Goal: Navigation & Orientation: Find specific page/section

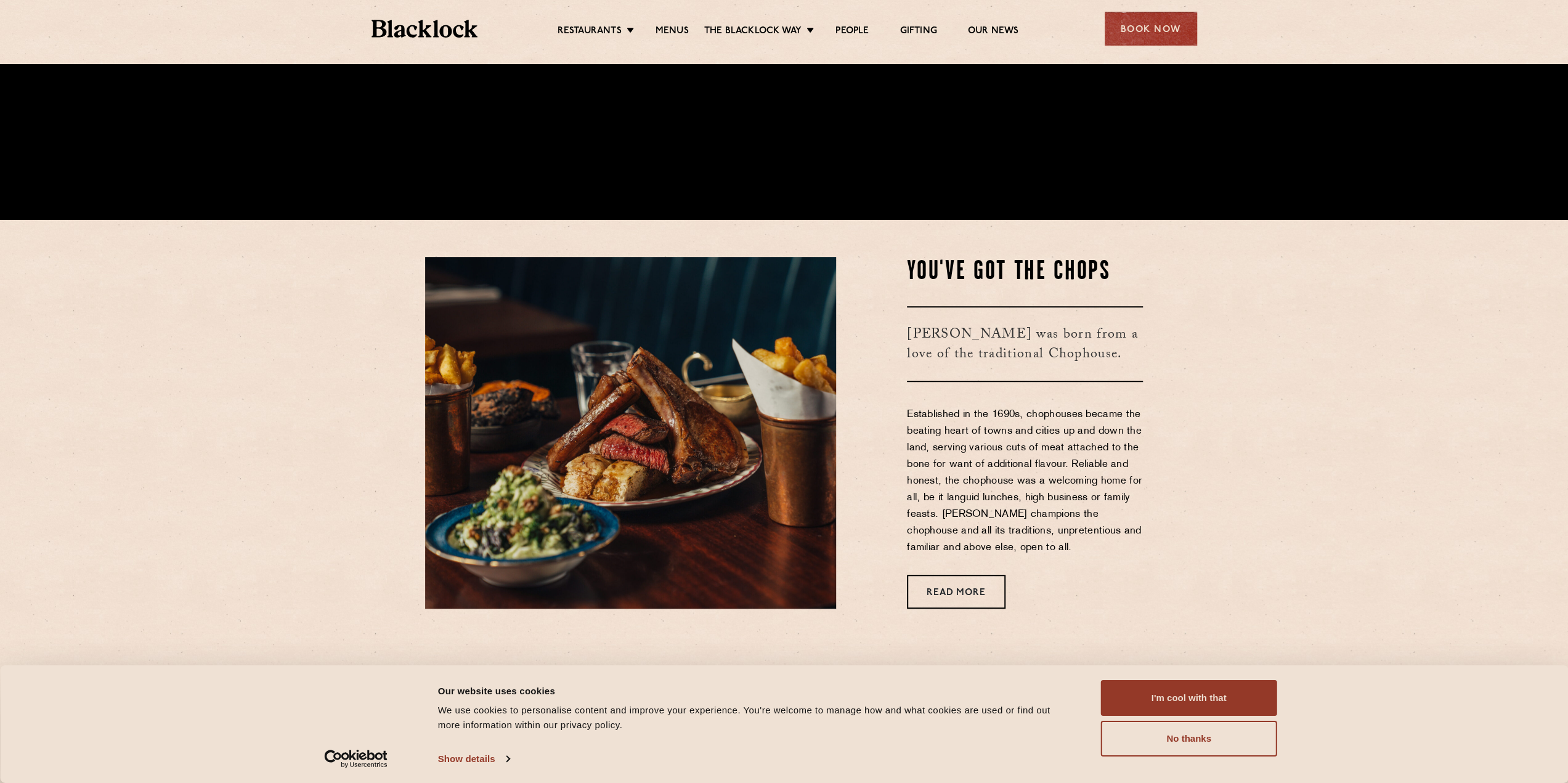
scroll to position [739, 0]
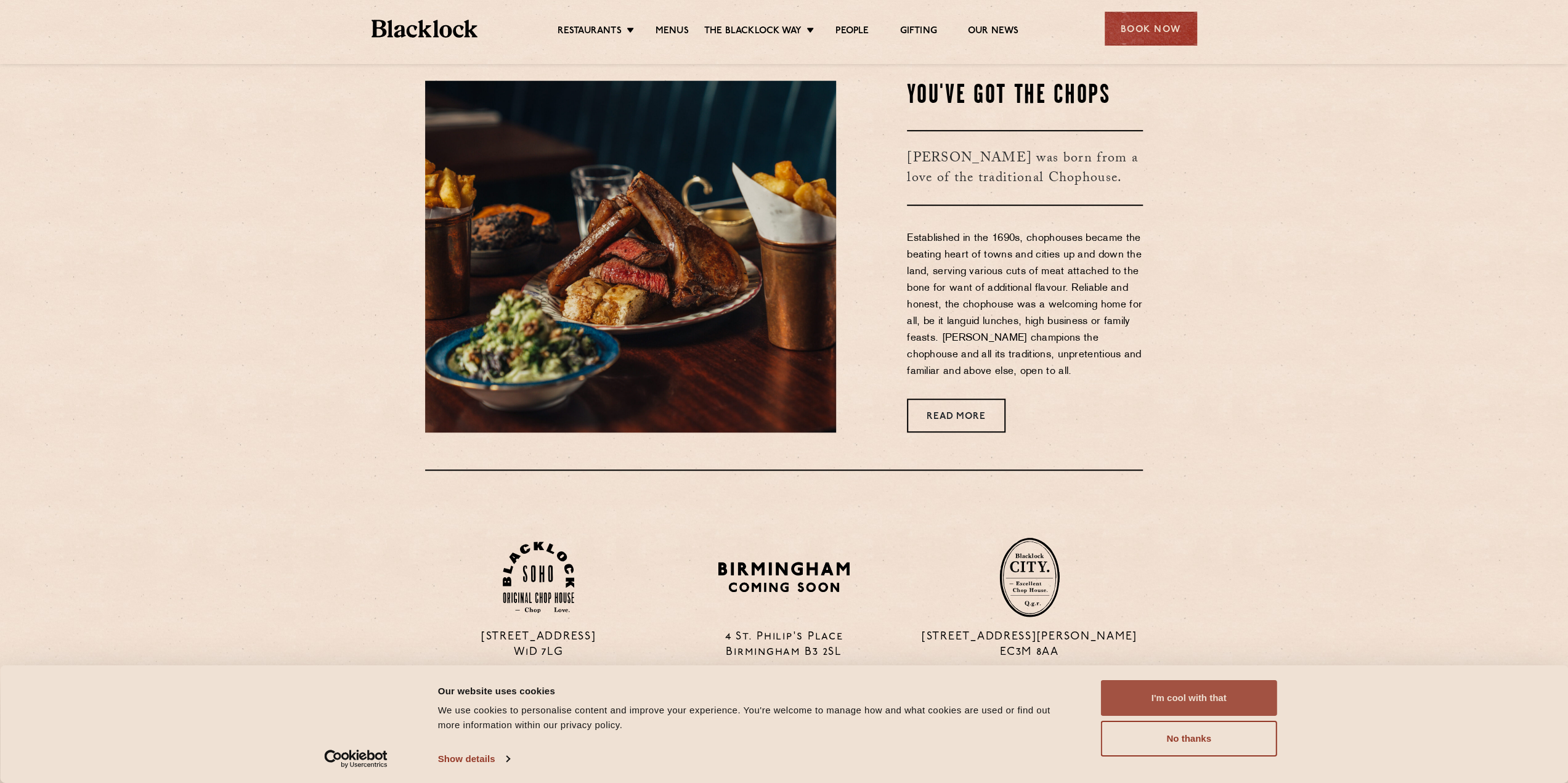
click at [1178, 696] on button "I'm cool with that" at bounding box center [1189, 698] width 177 height 36
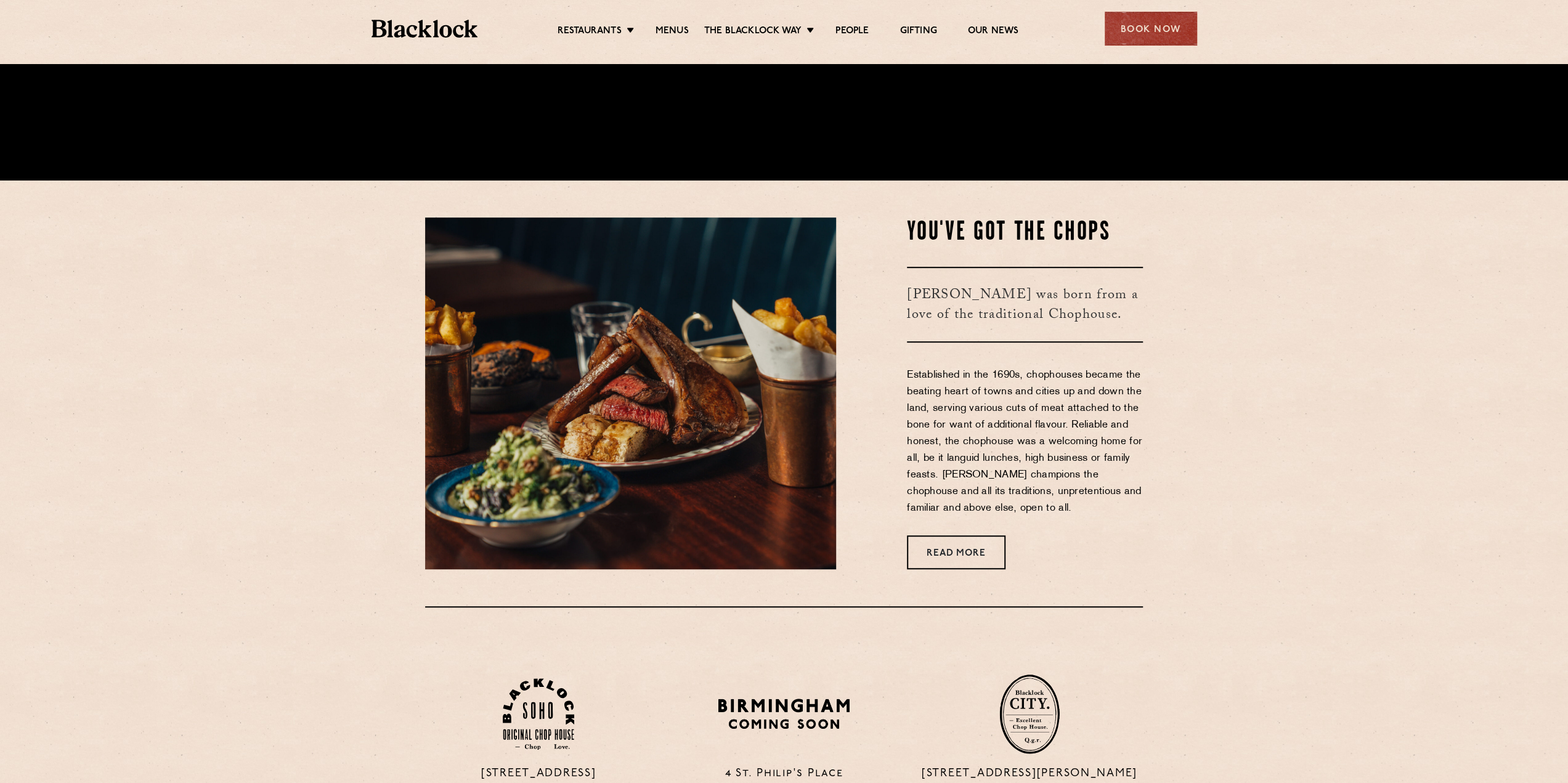
scroll to position [678, 0]
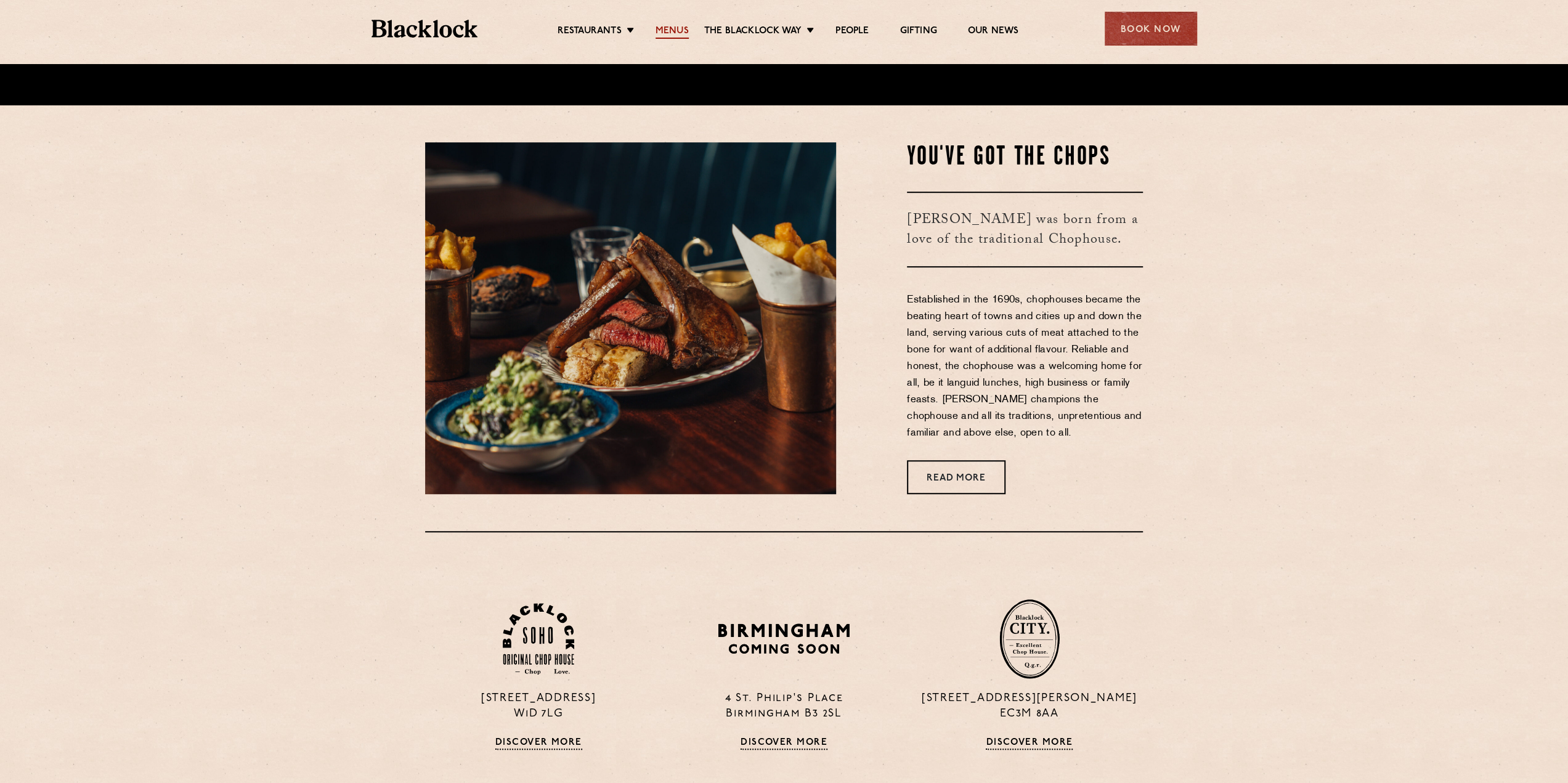
click at [666, 30] on link "Menus" at bounding box center [672, 32] width 33 height 14
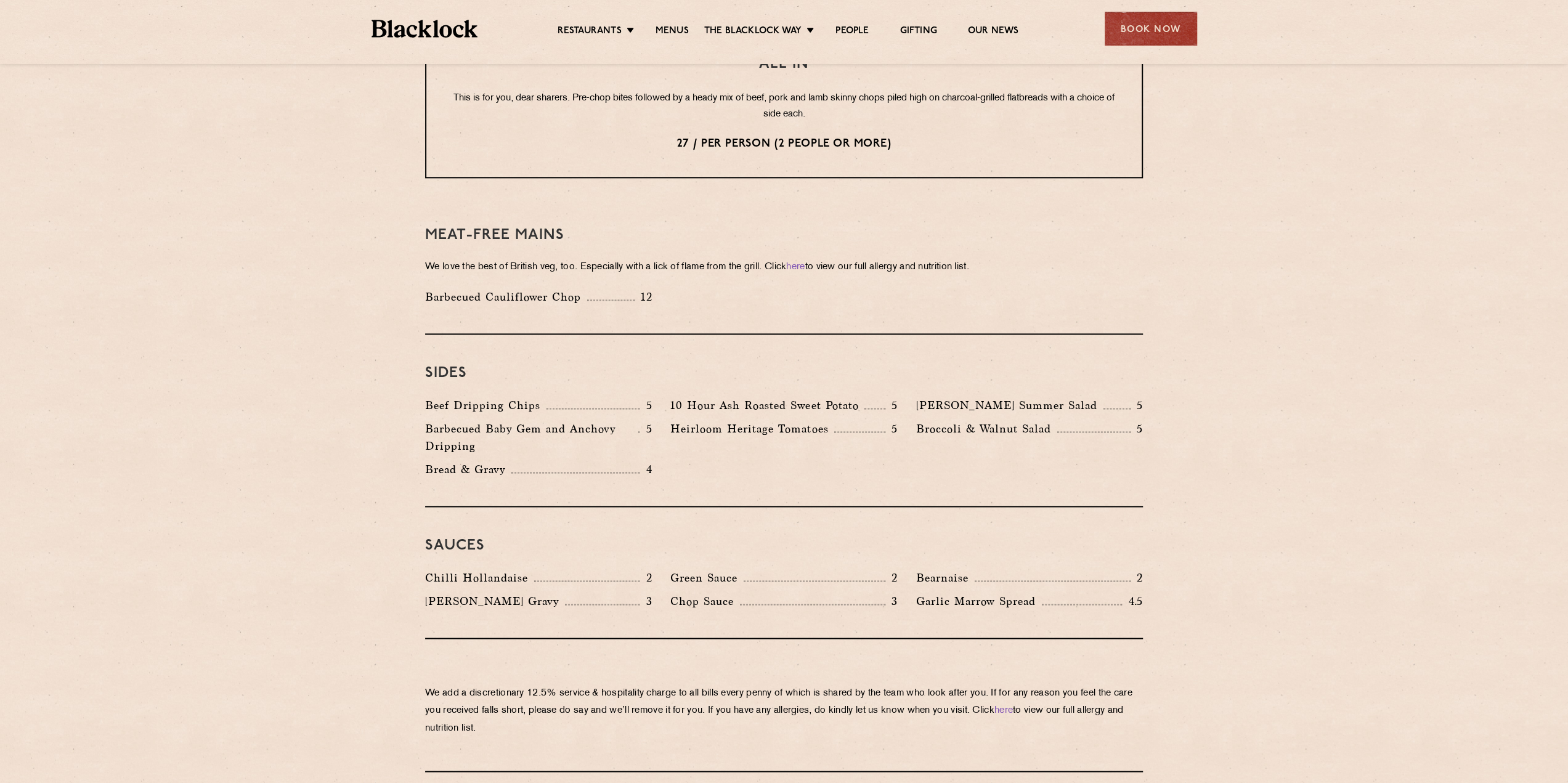
scroll to position [1602, 0]
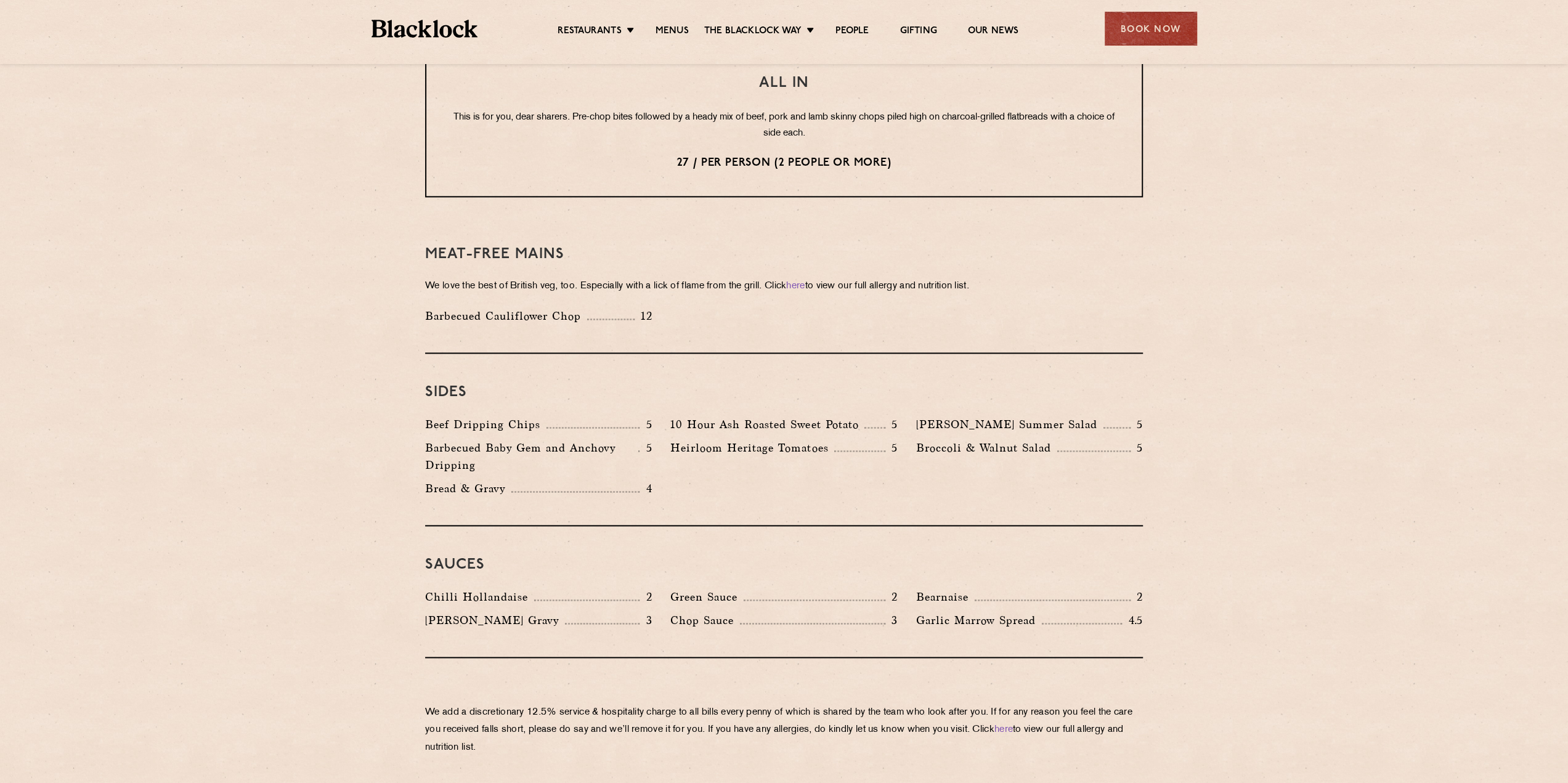
click at [415, 30] on img at bounding box center [425, 28] width 107 height 18
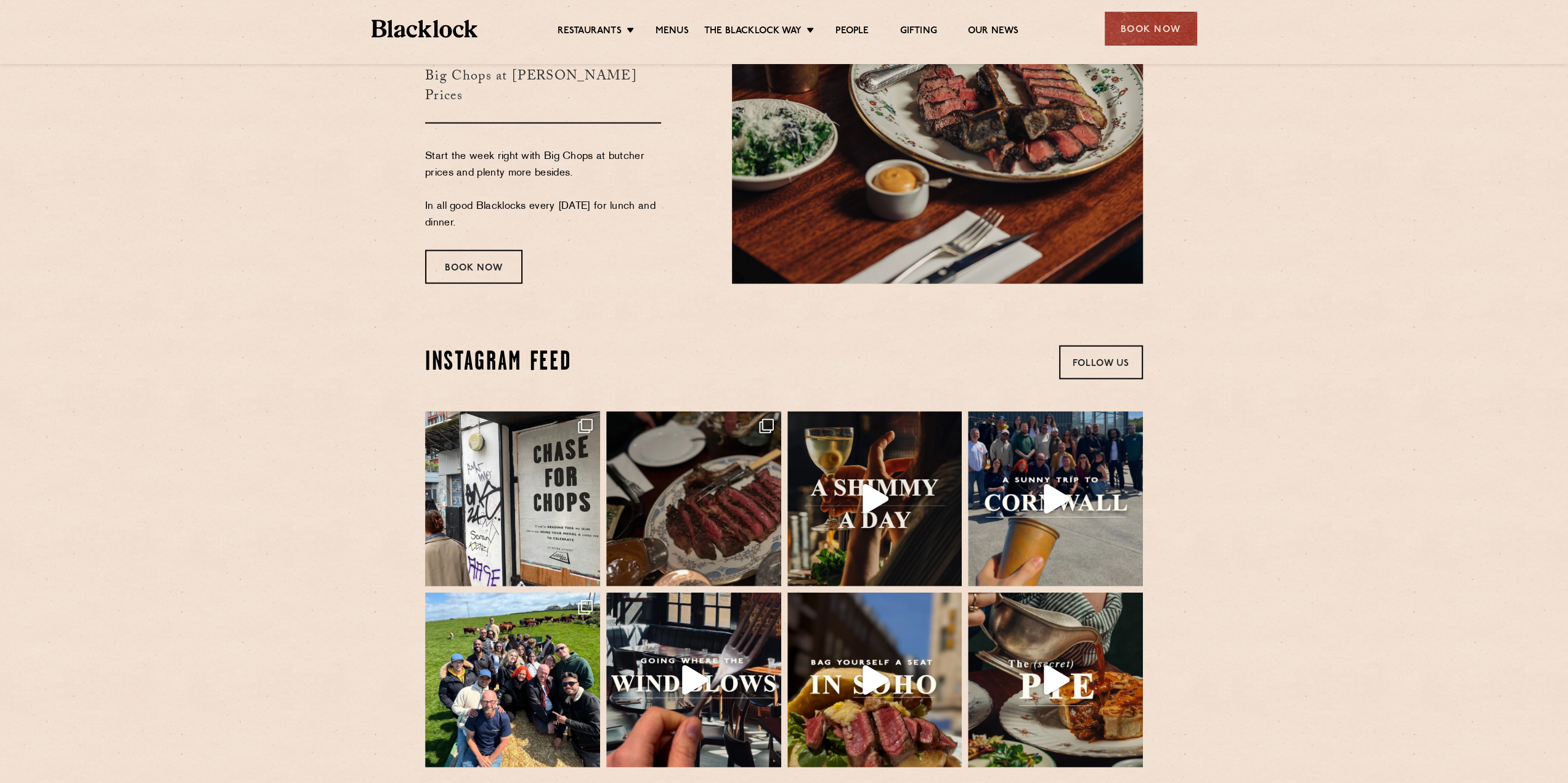
scroll to position [2526, 0]
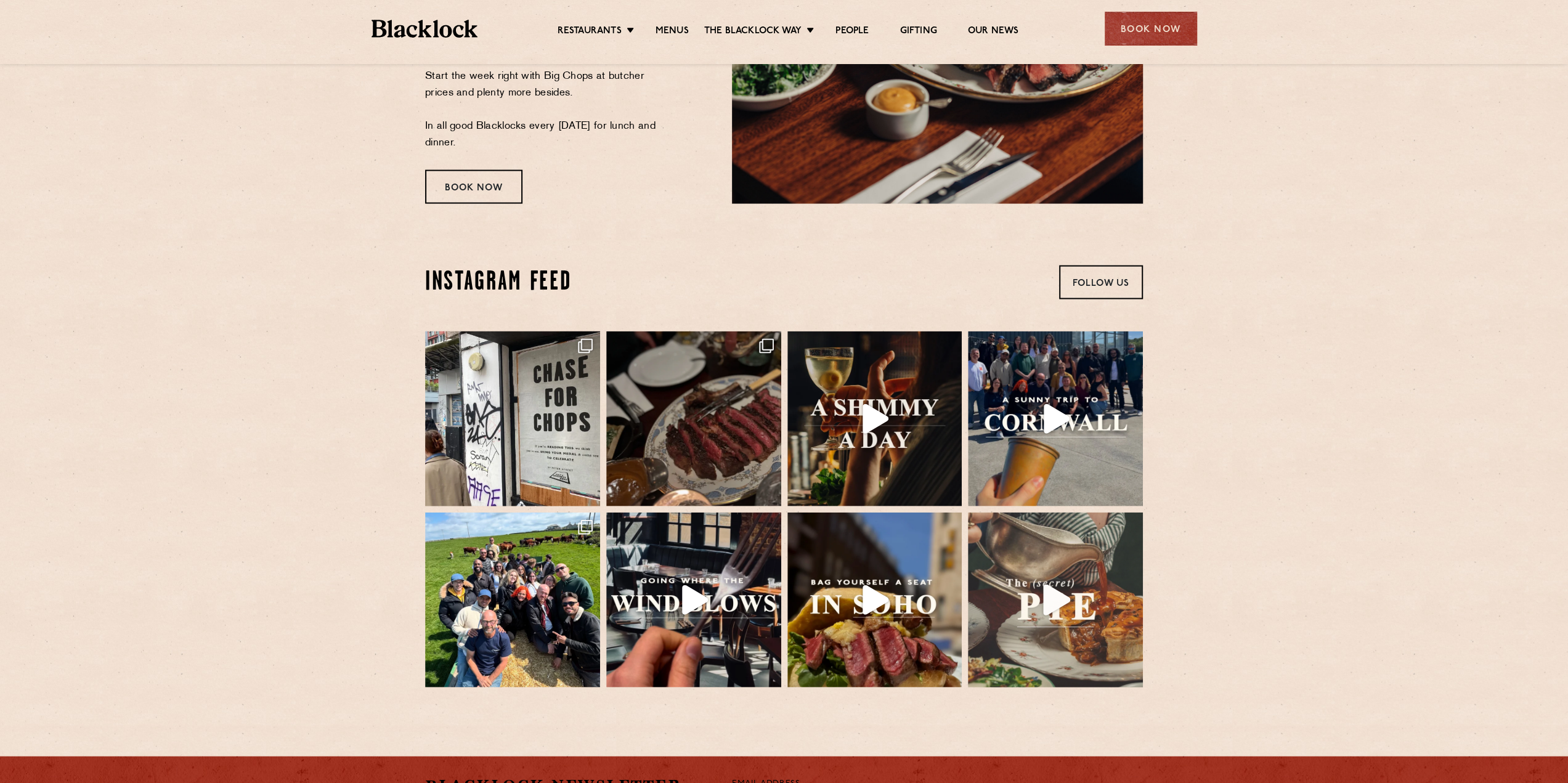
click at [1083, 585] on img at bounding box center [1055, 600] width 183 height 183
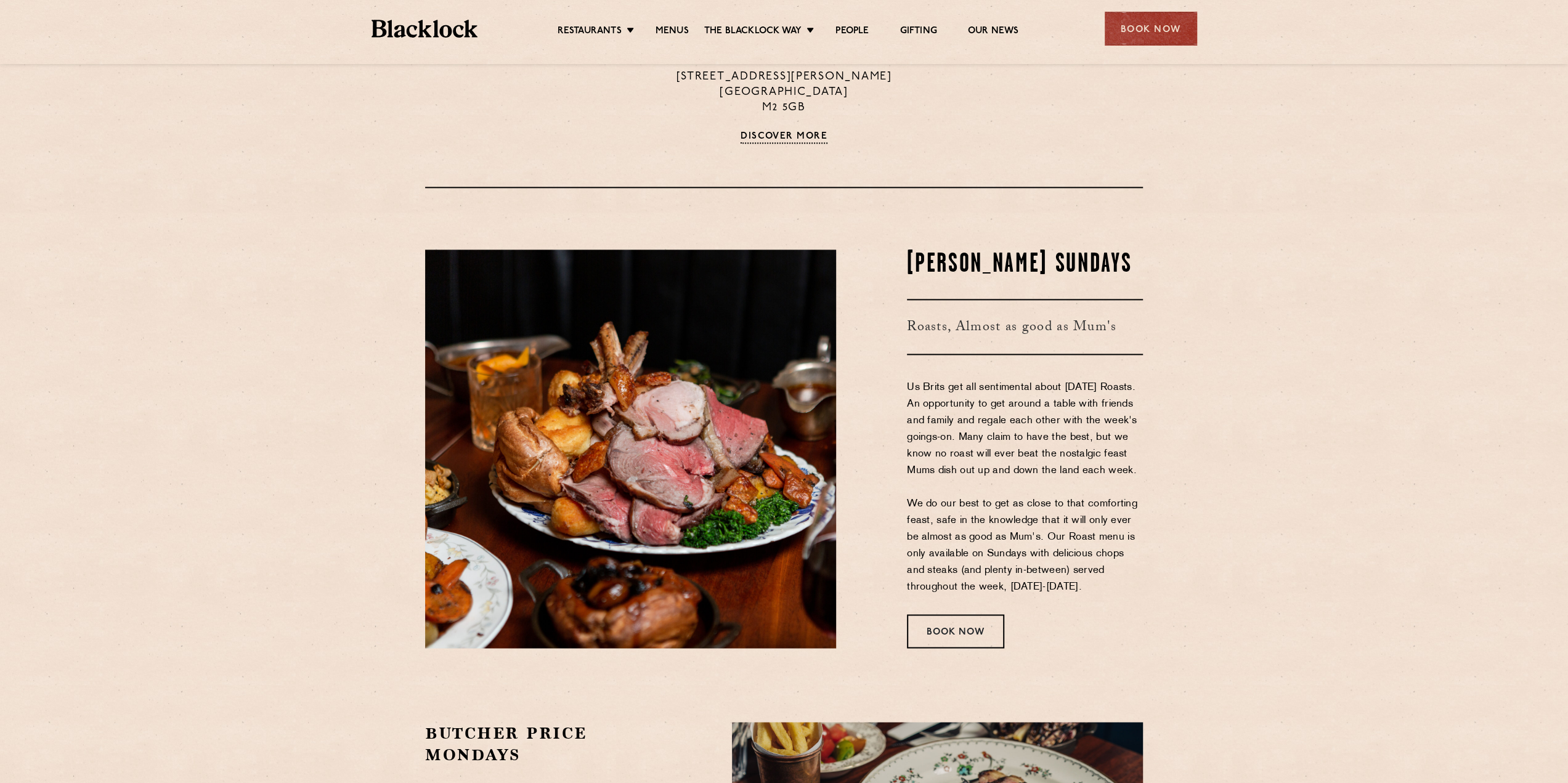
scroll to position [1540, 0]
